Goal: Information Seeking & Learning: Learn about a topic

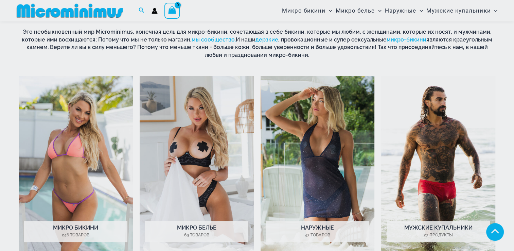
scroll to position [267, 0]
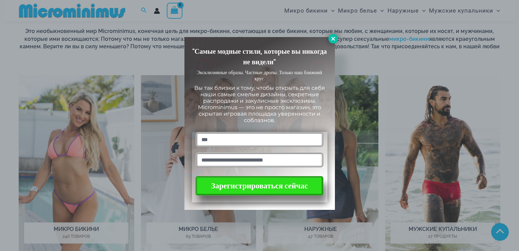
click at [330, 37] on button at bounding box center [334, 39] width 10 height 10
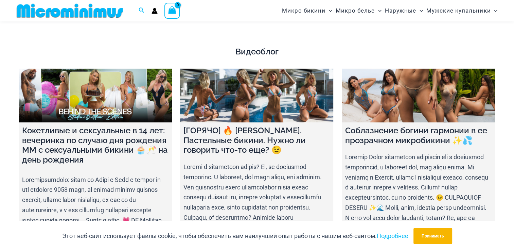
scroll to position [2204, 0]
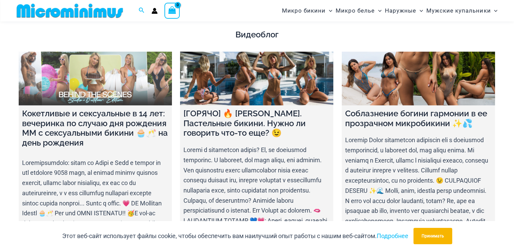
click at [120, 115] on div "Кокетливые и сексуальные в 14 лет: вечеринка по случаю дня рождения ММ с сексуа…" at bounding box center [95, 208] width 153 height 207
click at [116, 91] on link at bounding box center [95, 79] width 153 height 54
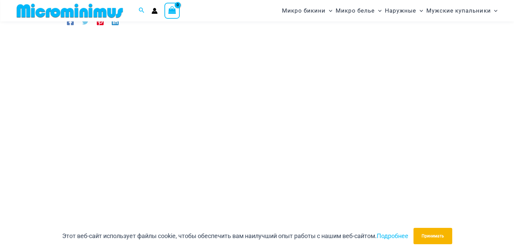
scroll to position [57, 0]
